Goal: Transaction & Acquisition: Subscribe to service/newsletter

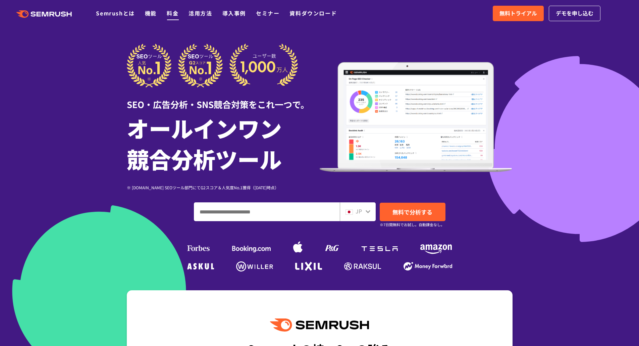
click at [171, 14] on link "料金" at bounding box center [173, 13] width 12 height 8
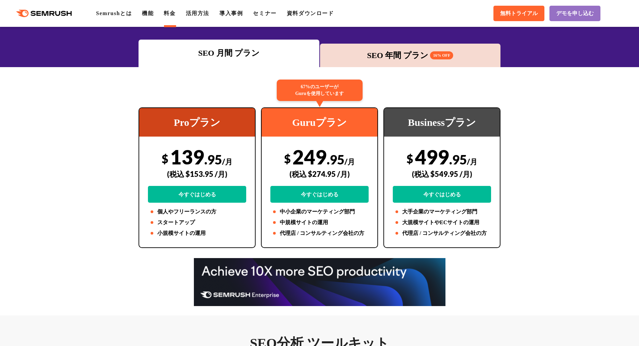
scroll to position [88, 0]
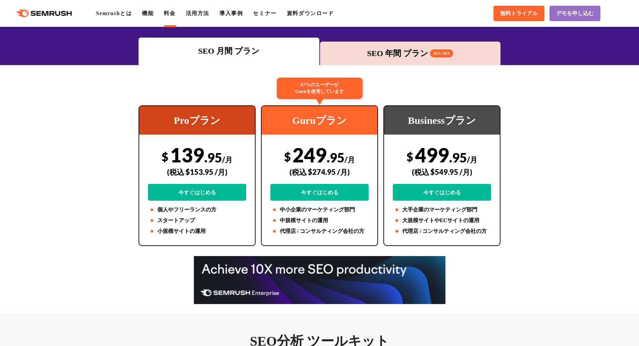
click at [363, 52] on div "SEO 年間 プラン 16% OFF" at bounding box center [410, 53] width 174 height 12
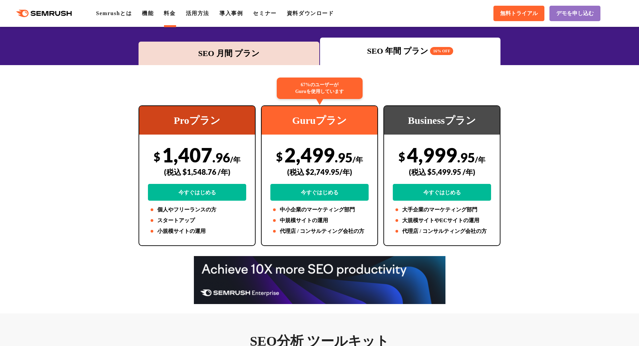
scroll to position [77, 0]
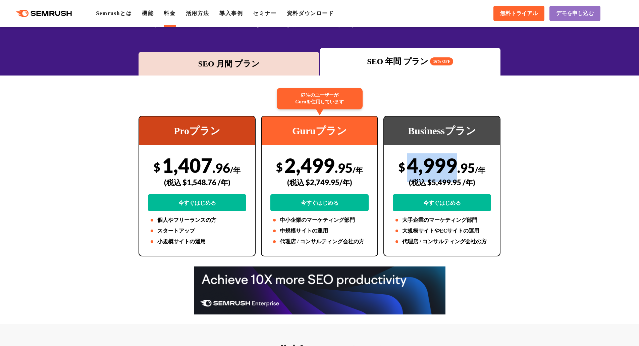
drag, startPoint x: 410, startPoint y: 166, endPoint x: 451, endPoint y: 164, distance: 41.6
click at [451, 164] on div "$ 4,999 .95 /年 (税込 $5,499.95 /年) 今すぐはじめる" at bounding box center [442, 182] width 98 height 58
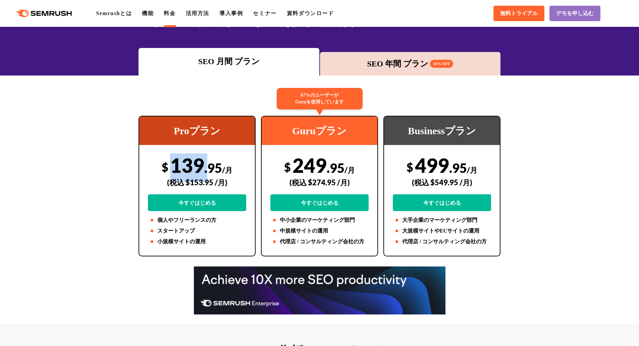
drag, startPoint x: 172, startPoint y: 163, endPoint x: 207, endPoint y: 159, distance: 35.4
click at [207, 159] on div "$ 139 .95 /月 (税込 $153.95 /月) 今すぐはじめる" at bounding box center [197, 182] width 98 height 58
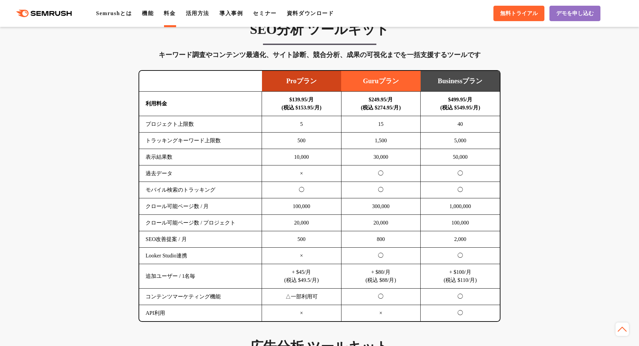
scroll to position [399, 0]
click at [455, 234] on td "2,000" at bounding box center [459, 239] width 79 height 16
